Goal: Find contact information: Find contact information

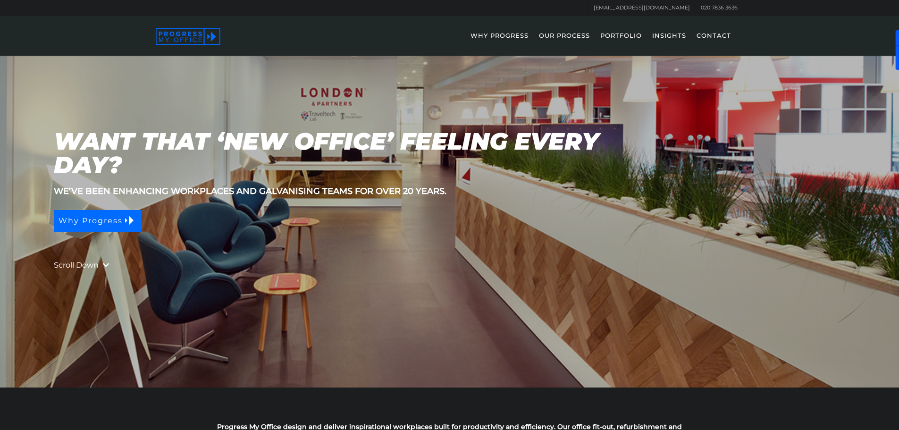
scroll to position [76, 0]
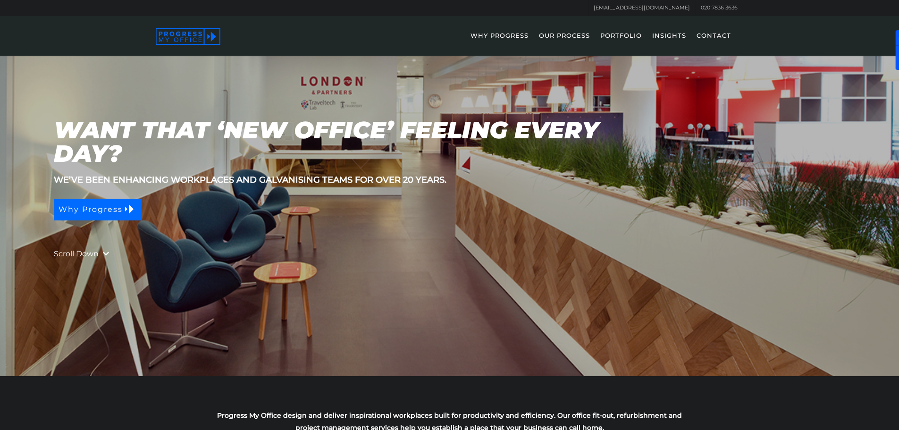
click at [625, 34] on link "PORTFOLIO" at bounding box center [621, 41] width 51 height 27
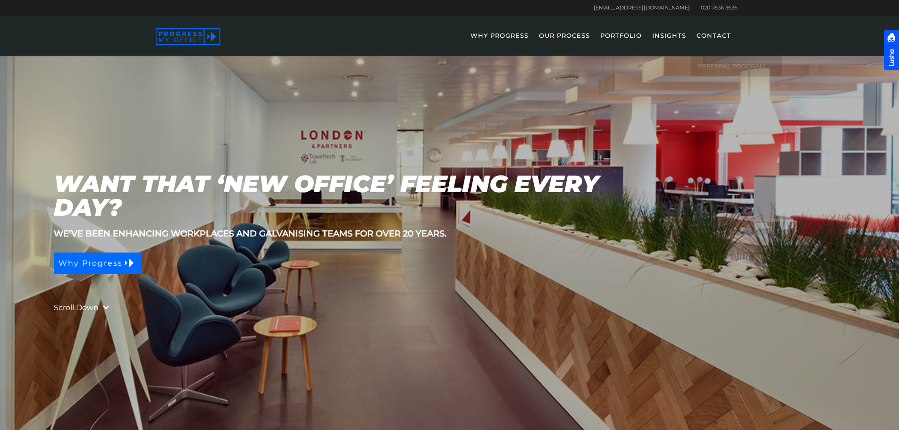
click at [706, 37] on link "CONTACT" at bounding box center [714, 41] width 44 height 27
